Goal: Transaction & Acquisition: Purchase product/service

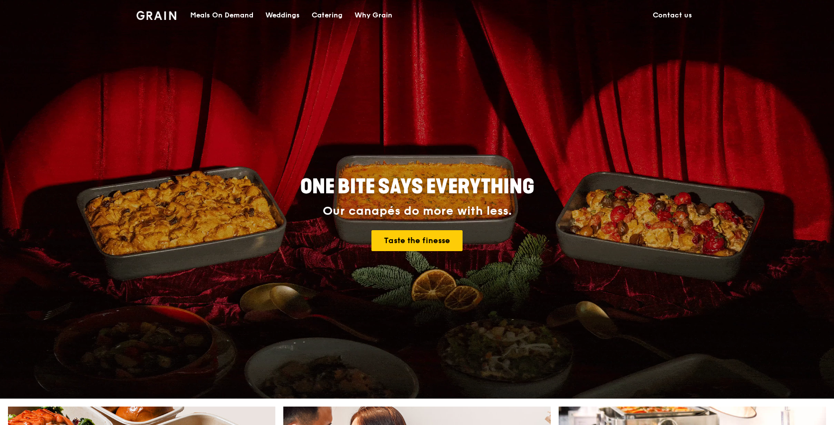
click at [321, 12] on div "Catering" at bounding box center [327, 15] width 31 height 30
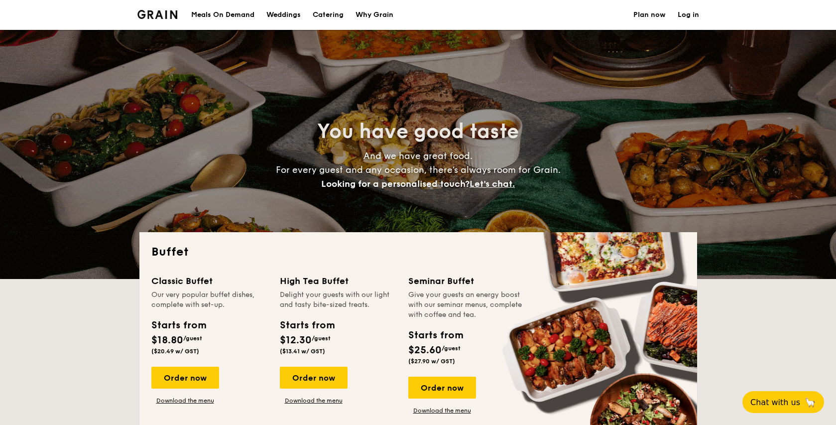
select select
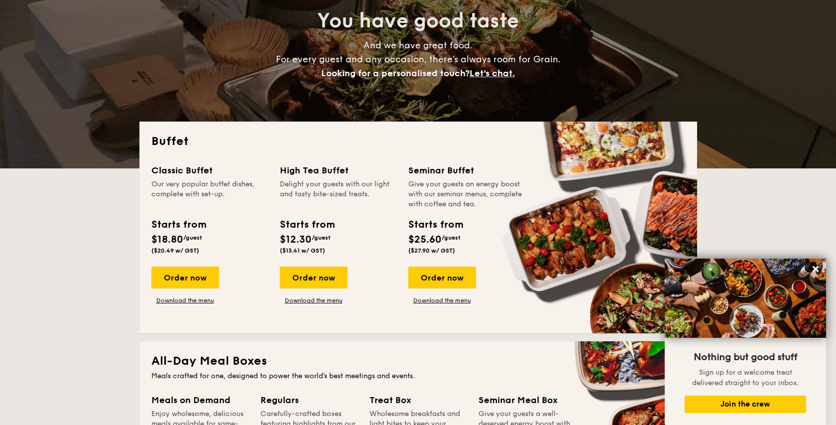
scroll to position [93, 0]
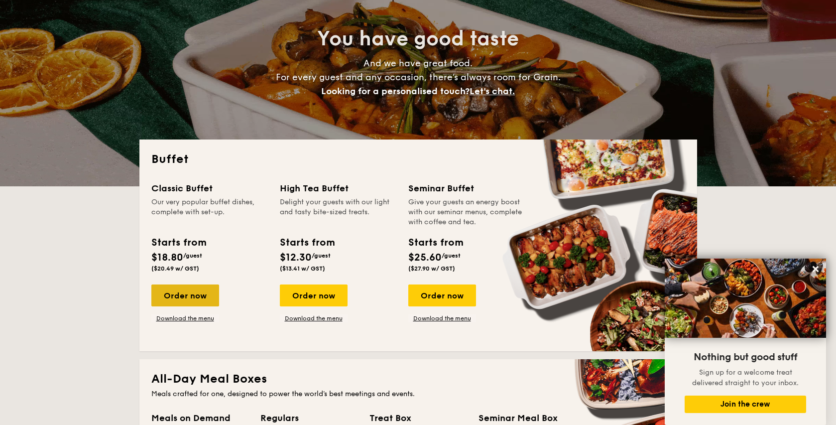
click at [197, 298] on div "Order now" at bounding box center [185, 295] width 68 height 22
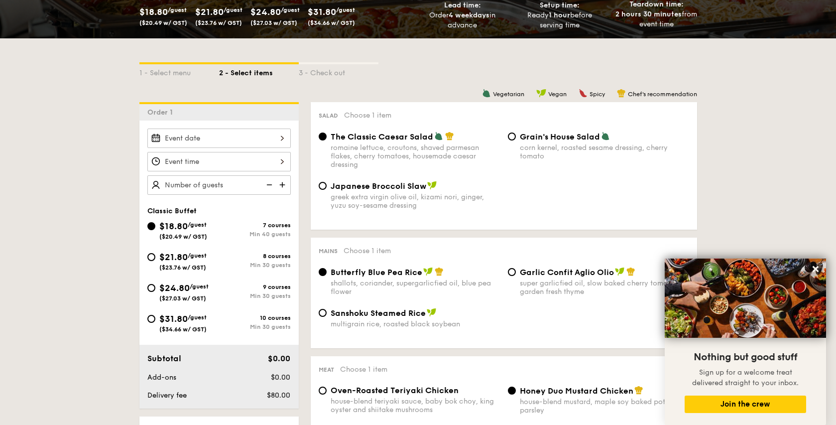
scroll to position [182, 0]
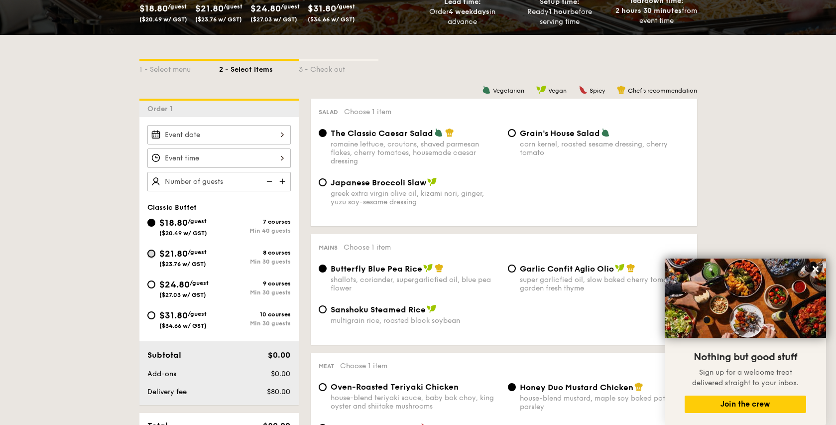
click at [152, 254] on input "$21.80 /guest ($23.76 w/ GST) 8 courses Min 30 guests" at bounding box center [151, 253] width 8 height 8
radio input "true"
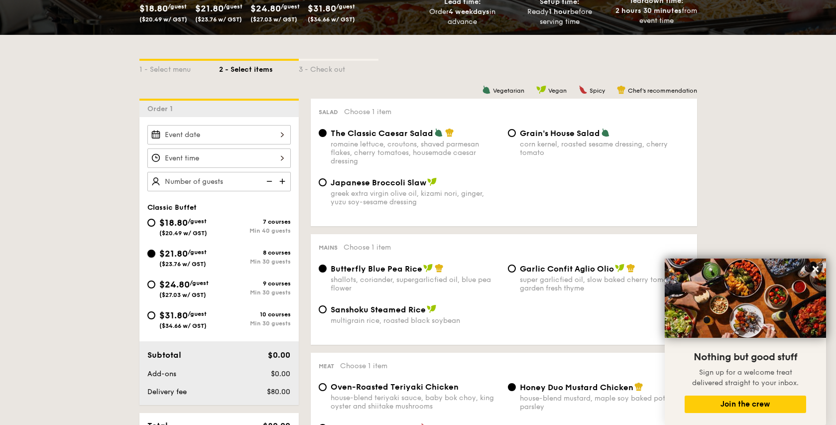
radio input "true"
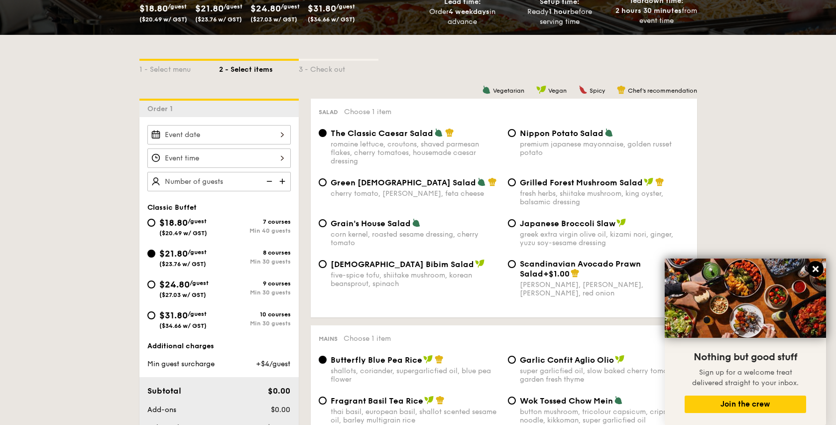
click at [818, 270] on icon at bounding box center [815, 268] width 9 height 9
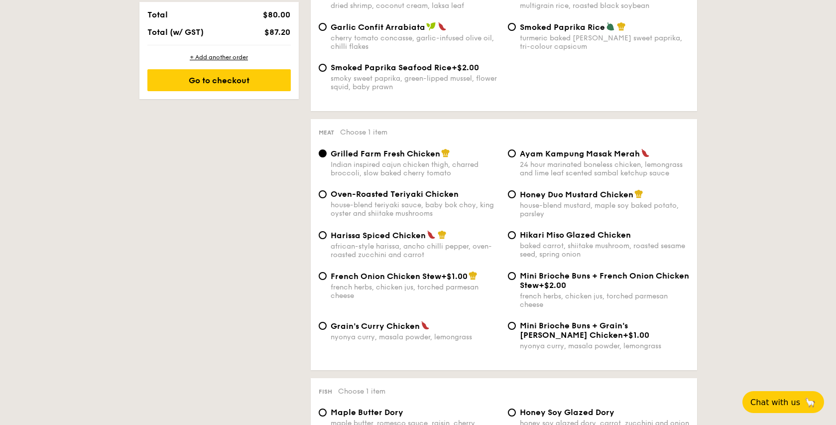
scroll to position [631, 0]
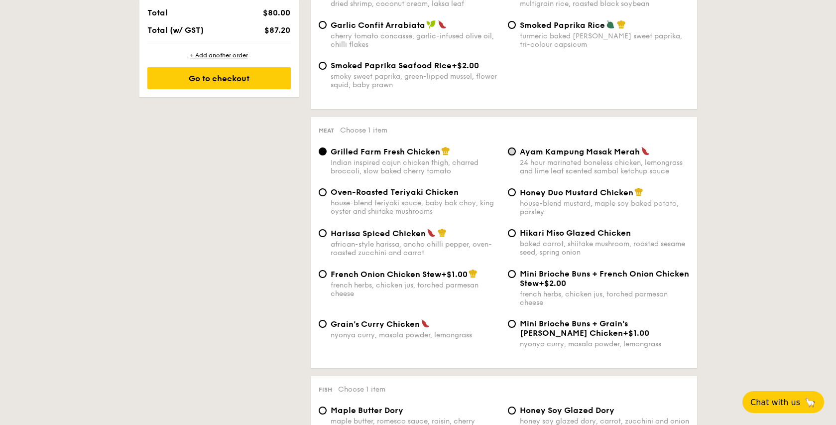
click at [510, 155] on input "Ayam Kampung Masak Merah 24 hour marinated boneless chicken, lemongrass and lim…" at bounding box center [512, 151] width 8 height 8
radio input "true"
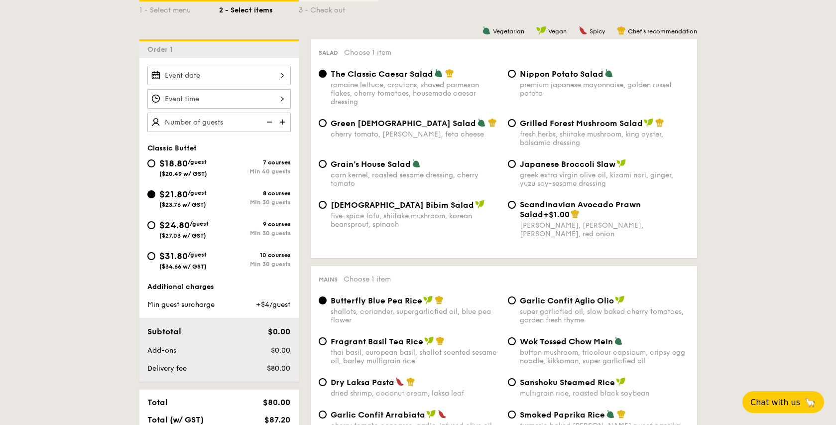
scroll to position [242, 0]
click at [151, 162] on input "$18.80 /guest ($20.49 w/ GST) 7 courses Min 40 guests" at bounding box center [151, 163] width 8 height 8
radio input "true"
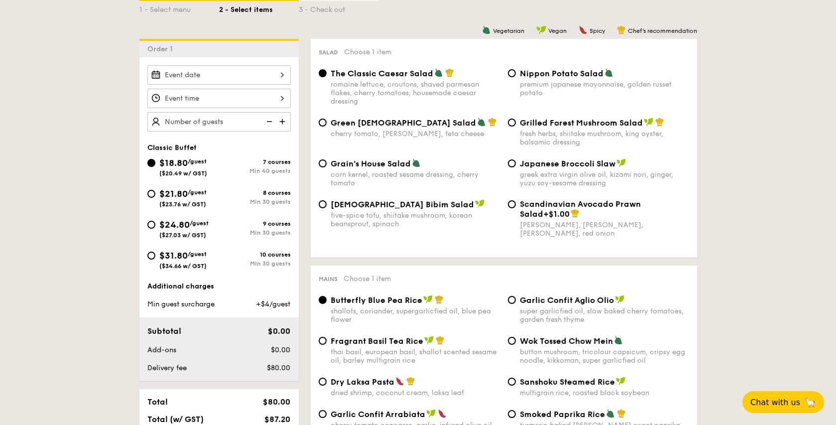
radio input "true"
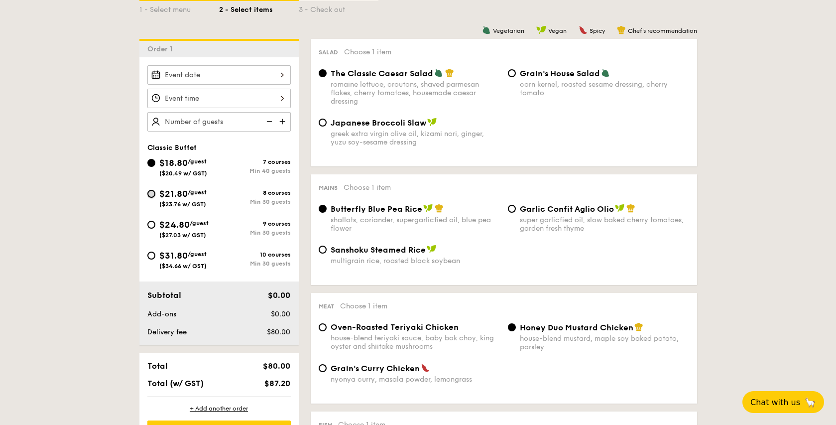
click at [152, 196] on input "$21.80 /guest ($23.76 w/ GST) 8 courses Min 30 guests" at bounding box center [151, 194] width 8 height 8
radio input "true"
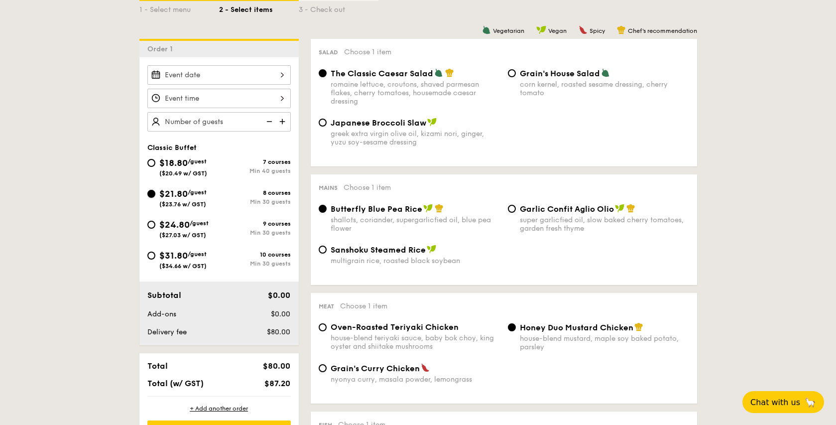
radio input "true"
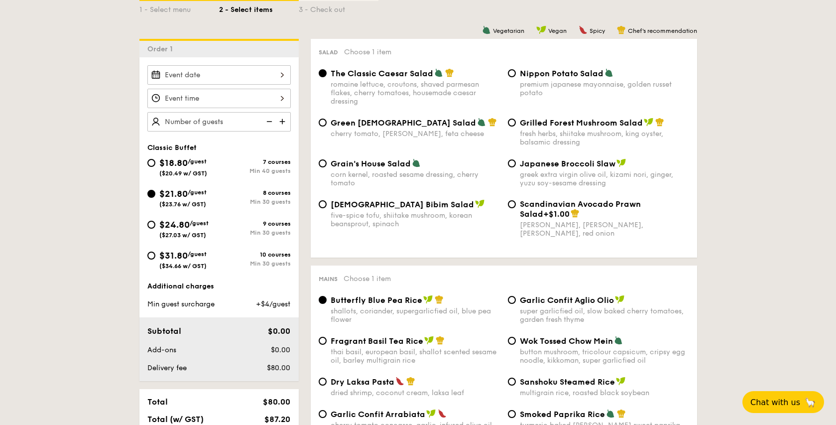
click at [396, 27] on div "Vegetarian Vegan Spicy Chef's recommendation" at bounding box center [504, 29] width 386 height 9
click at [326, 167] on div "Grain's House Salad corn kernel, roasted sesame dressing, cherry tomato" at bounding box center [409, 172] width 189 height 29
click at [324, 166] on input "Grain's House Salad corn kernel, roasted sesame dressing, cherry tomato" at bounding box center [323, 163] width 8 height 8
radio input "true"
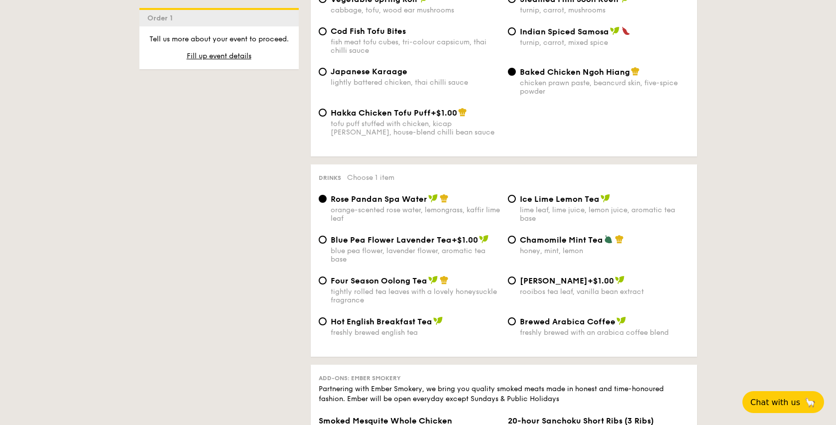
scroll to position [1782, 0]
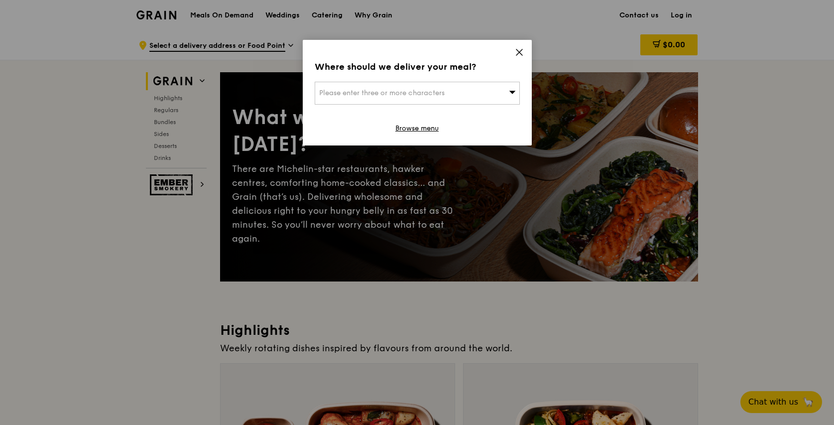
click at [519, 50] on icon at bounding box center [519, 52] width 9 height 9
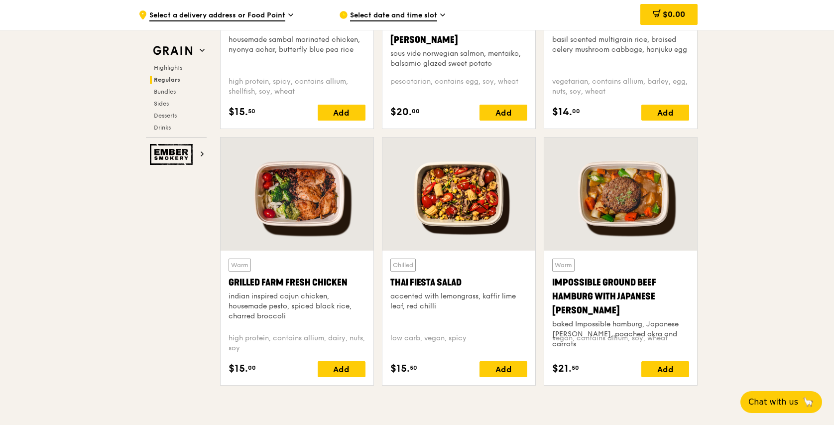
scroll to position [1028, 0]
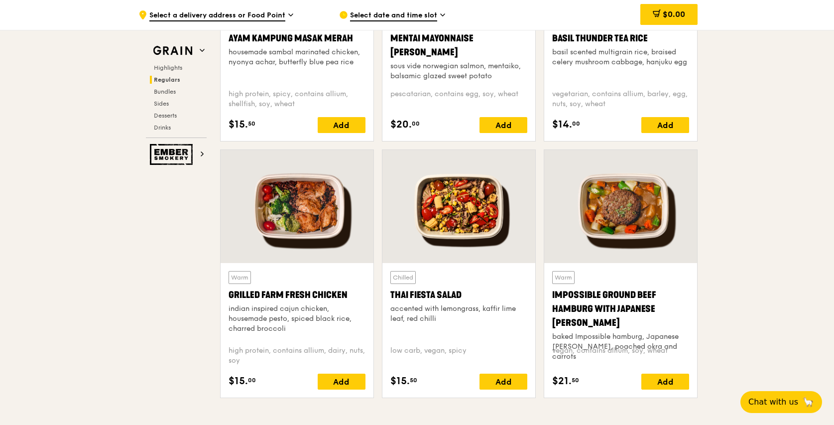
click at [457, 351] on div "low carb, vegan, spicy" at bounding box center [458, 356] width 137 height 20
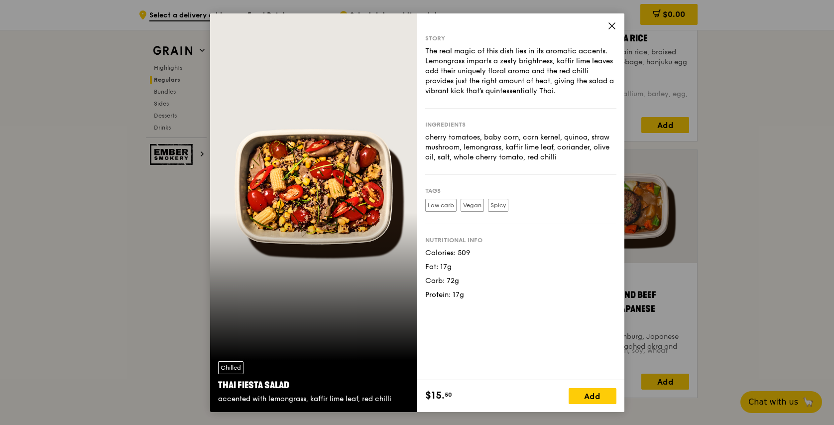
click at [611, 25] on icon at bounding box center [612, 26] width 6 height 6
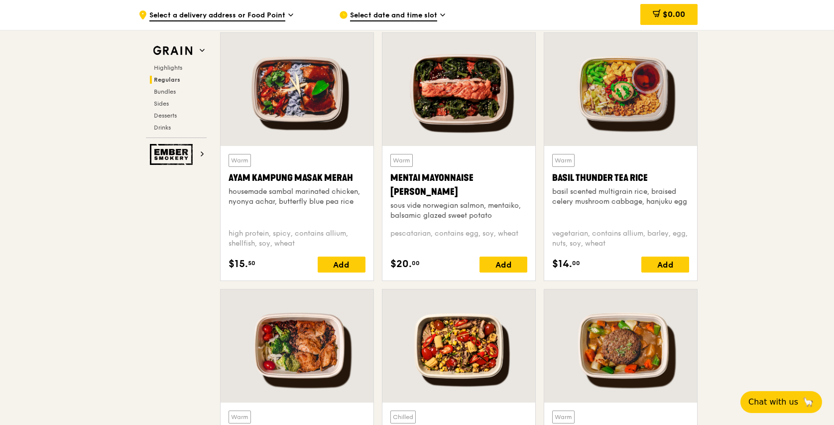
scroll to position [887, 0]
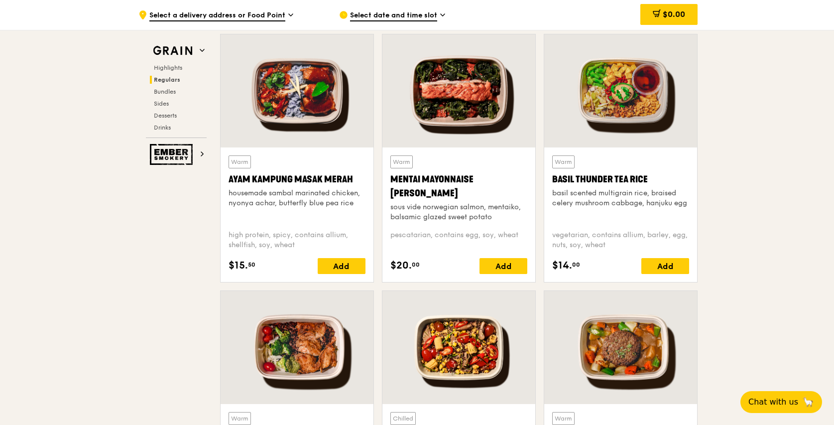
click at [624, 182] on div "Basil Thunder Tea Rice" at bounding box center [620, 179] width 137 height 14
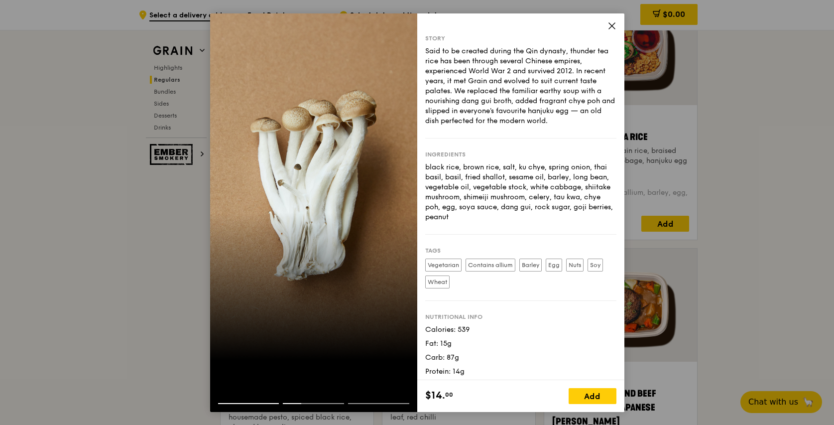
scroll to position [929, 0]
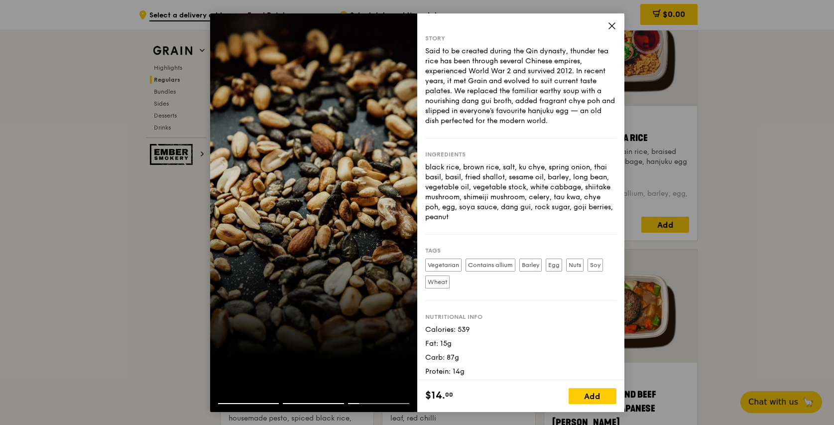
click at [613, 23] on icon at bounding box center [612, 26] width 6 height 6
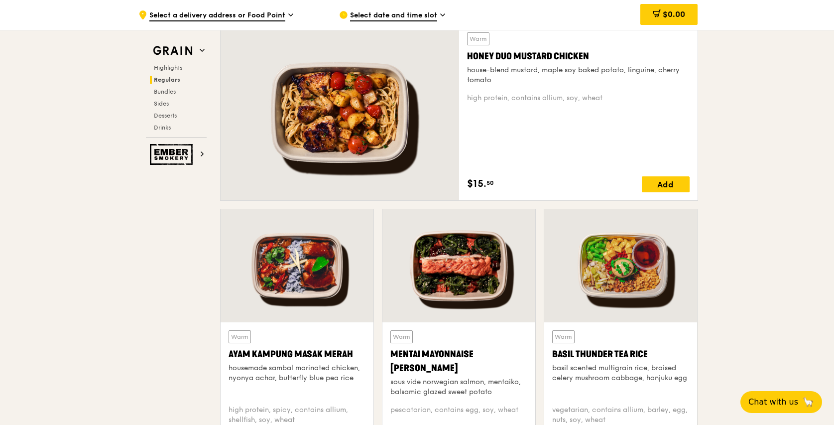
scroll to position [690, 0]
